Goal: Answer question/provide support

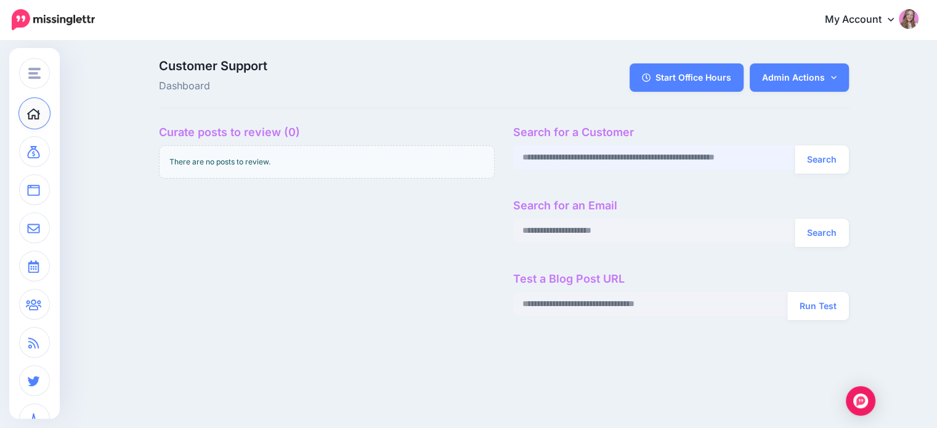
click at [580, 156] on input "text" at bounding box center [654, 157] width 282 height 24
paste input "**********"
type input "**********"
click at [794, 145] on button "Search" at bounding box center [821, 159] width 54 height 28
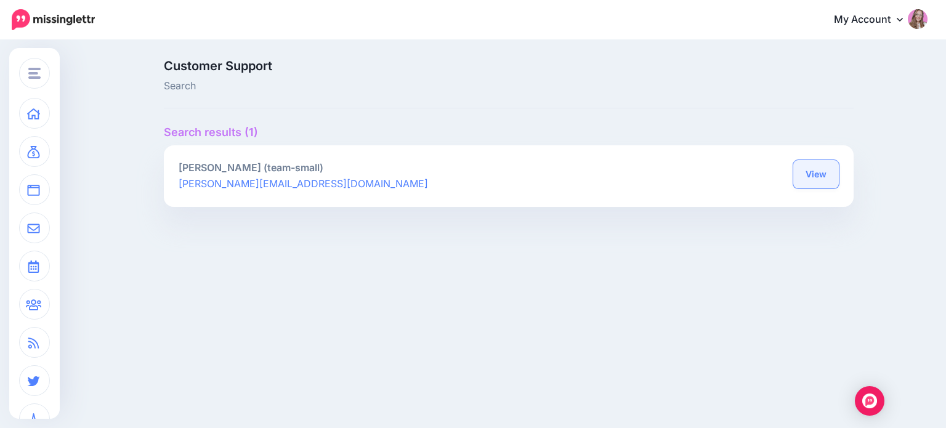
click at [832, 174] on link "View" at bounding box center [816, 174] width 46 height 28
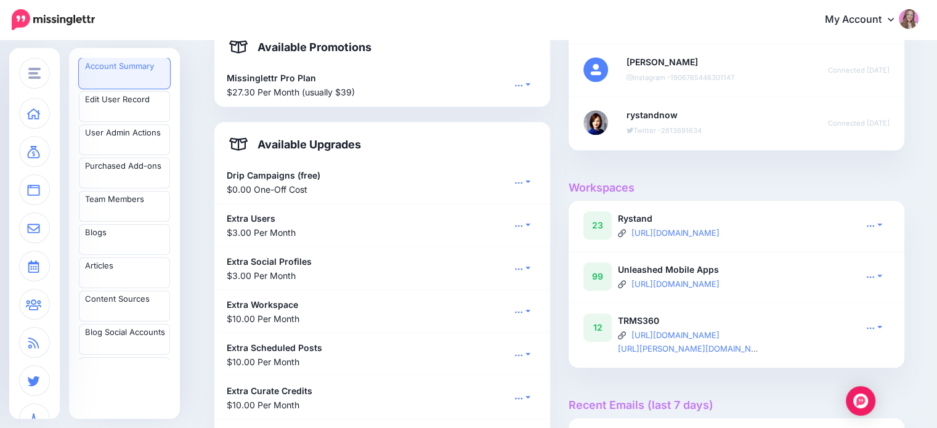
scroll to position [797, 0]
click at [874, 220] on icon at bounding box center [870, 224] width 9 height 9
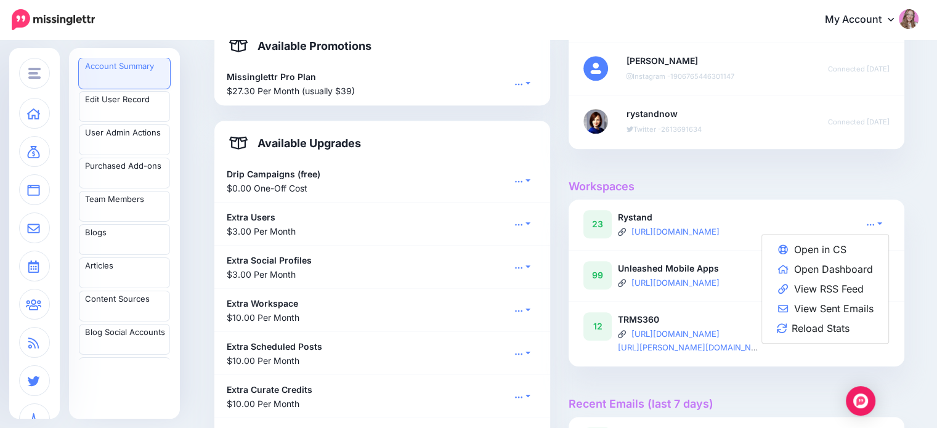
click at [813, 158] on div at bounding box center [736, 156] width 336 height 15
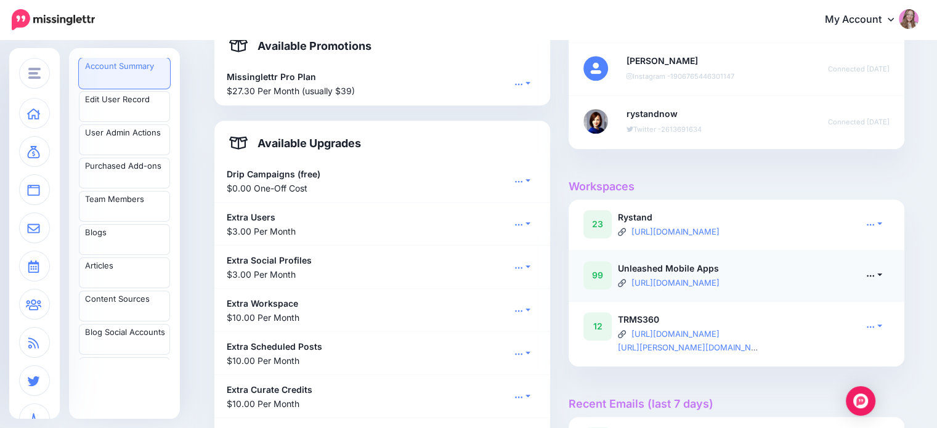
click at [874, 273] on icon at bounding box center [870, 275] width 9 height 9
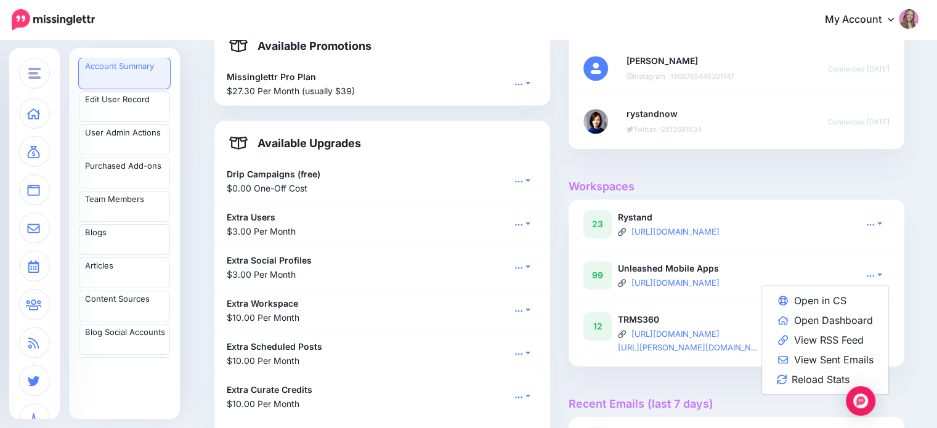
click at [778, 182] on h4 "Workspaces" at bounding box center [736, 187] width 336 height 14
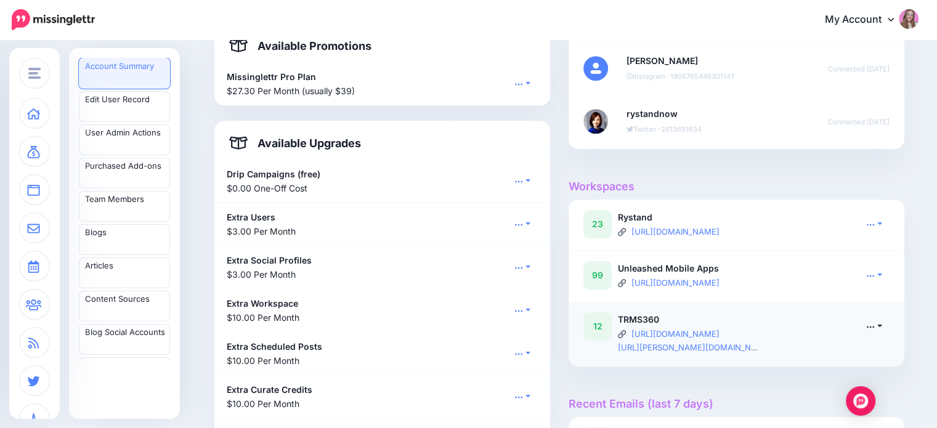
click at [874, 326] on icon at bounding box center [870, 326] width 9 height 9
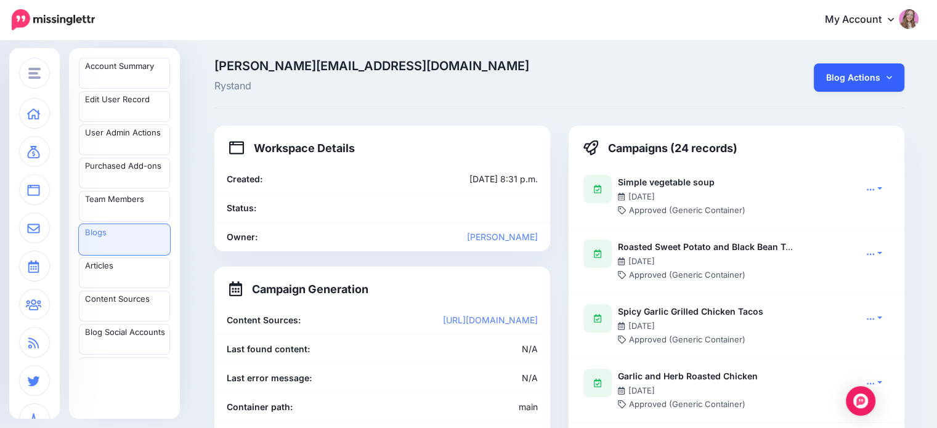
click at [848, 83] on link "Blog Actions" at bounding box center [858, 77] width 91 height 28
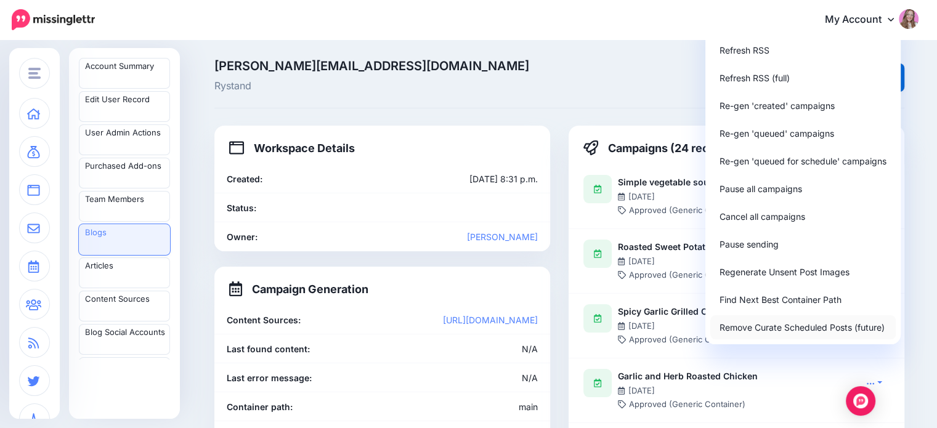
click at [786, 329] on link "Remove Curate Scheduled Posts (future)" at bounding box center [802, 327] width 185 height 24
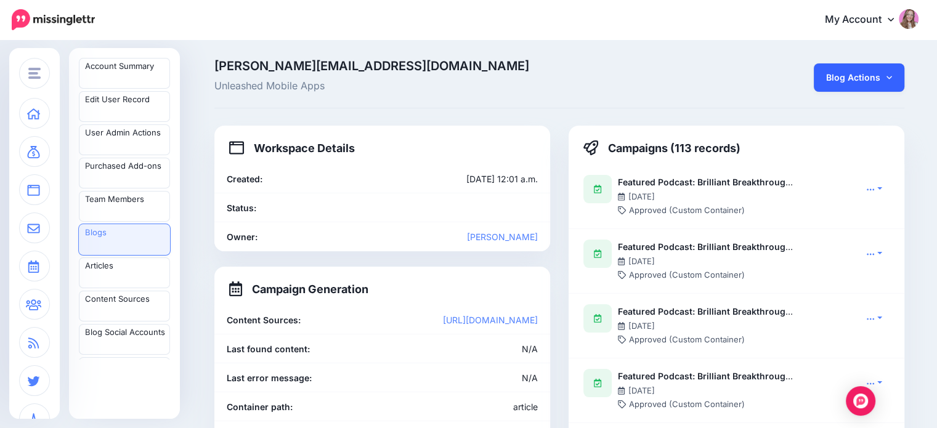
click at [876, 77] on link "Blog Actions" at bounding box center [858, 77] width 91 height 28
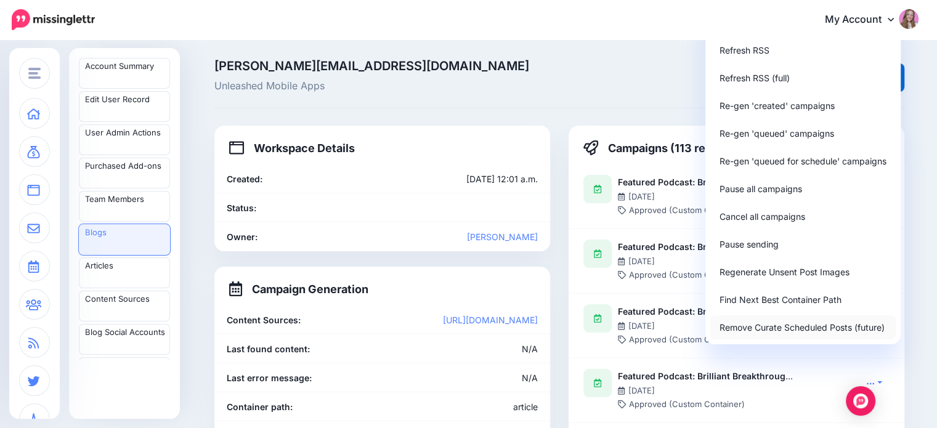
click at [796, 328] on link "Remove Curate Scheduled Posts (future)" at bounding box center [802, 327] width 185 height 24
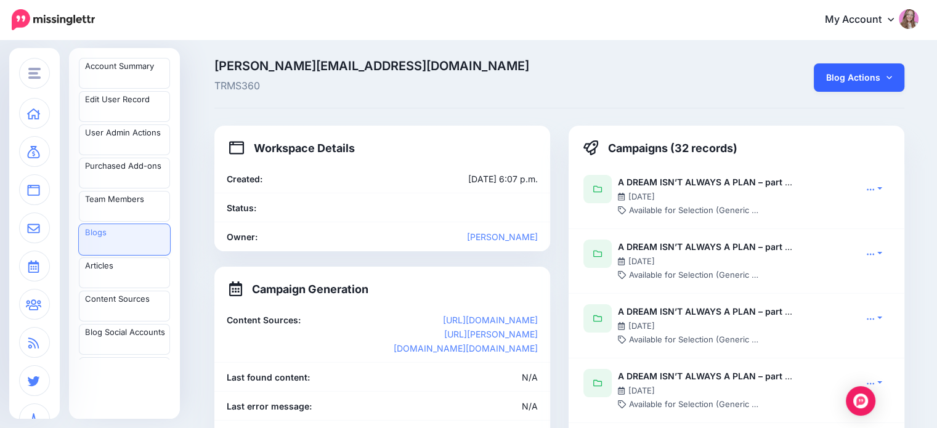
click at [859, 83] on link "Blog Actions" at bounding box center [858, 77] width 91 height 28
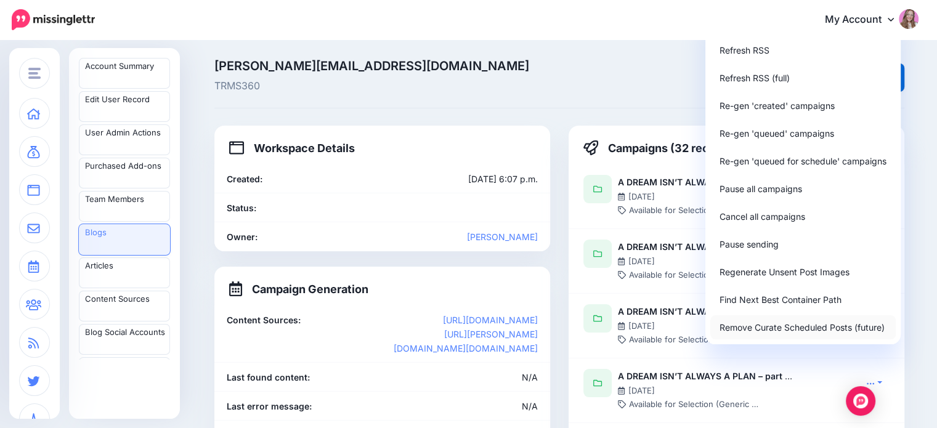
click at [805, 328] on link "Remove Curate Scheduled Posts (future)" at bounding box center [802, 327] width 185 height 24
